Goal: Check status

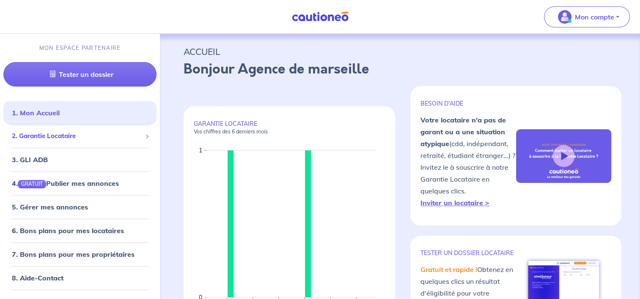
click at [104, 135] on span "2. Garantie Locataire" at bounding box center [77, 137] width 130 height 10
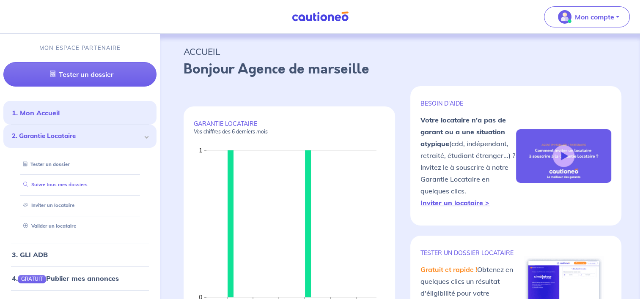
click at [83, 188] on link "Suivre tous mes dossiers" at bounding box center [54, 185] width 68 height 6
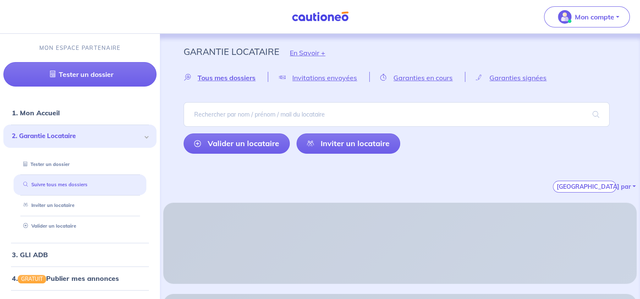
click at [83, 188] on link "Suivre tous mes dossiers" at bounding box center [54, 185] width 68 height 6
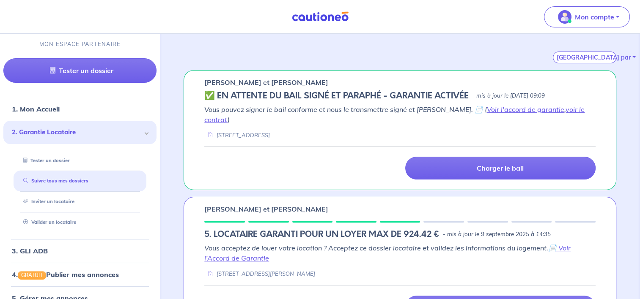
scroll to position [134, 0]
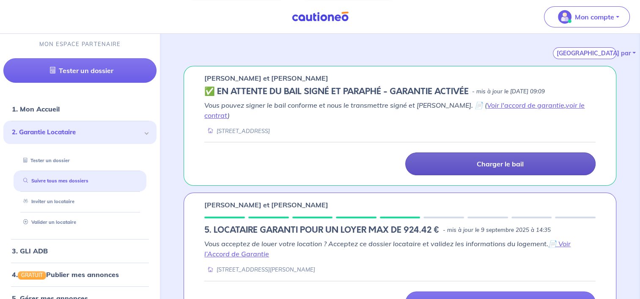
click at [508, 160] on p "Charger le bail" at bounding box center [500, 164] width 47 height 8
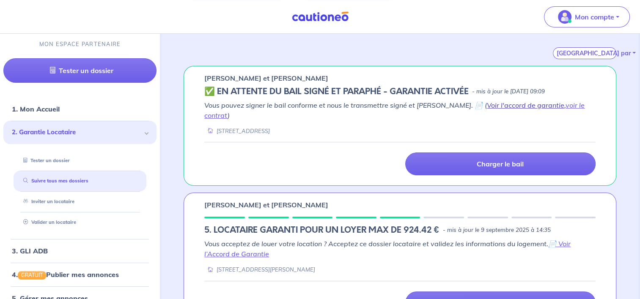
click at [500, 105] on link "Voir l'accord de garantie" at bounding box center [525, 105] width 77 height 8
click at [558, 105] on link "voir le contrat" at bounding box center [394, 110] width 380 height 19
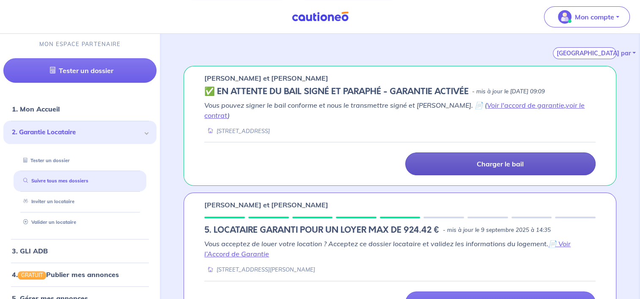
click at [489, 160] on link "Charger le bail" at bounding box center [500, 164] width 190 height 23
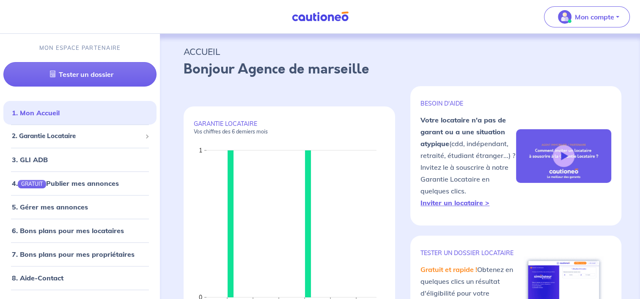
click at [514, 122] on p "Votre locataire n'a pas [PERSON_NAME] ou a une situation atypique (cdd, indépen…" at bounding box center [467, 161] width 95 height 95
click at [130, 138] on span "2. Garantie Locataire" at bounding box center [77, 137] width 130 height 10
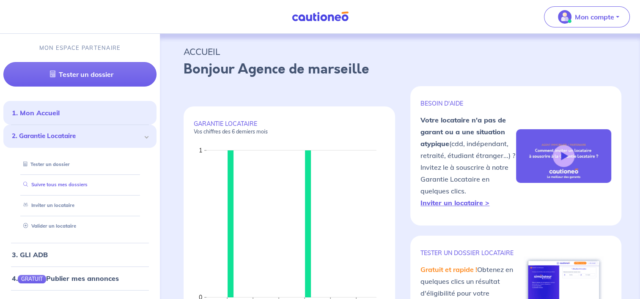
click at [77, 188] on link "Suivre tous mes dossiers" at bounding box center [54, 185] width 68 height 6
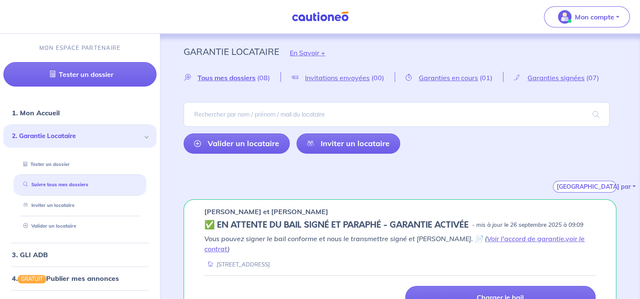
scroll to position [127, 0]
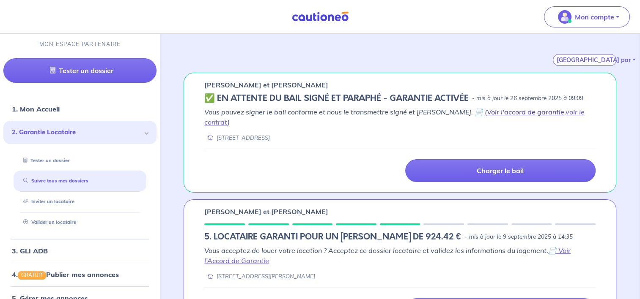
click at [489, 114] on link "Voir l'accord de garantie" at bounding box center [525, 112] width 77 height 8
click at [553, 113] on link "voir le contrat" at bounding box center [394, 117] width 380 height 19
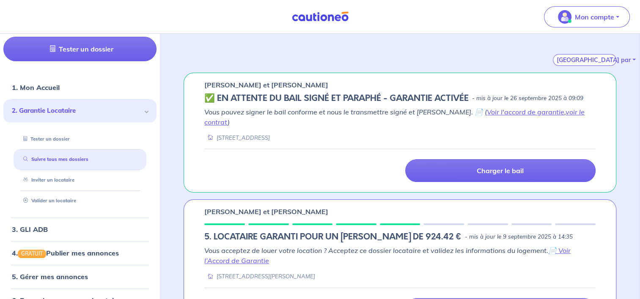
scroll to position [42, 0]
